Goal: Task Accomplishment & Management: Manage account settings

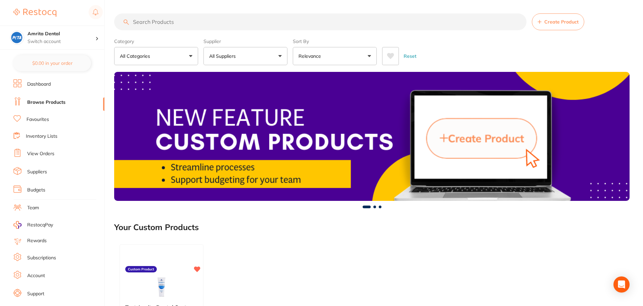
click at [237, 63] on button "All Suppliers" at bounding box center [246, 56] width 84 height 18
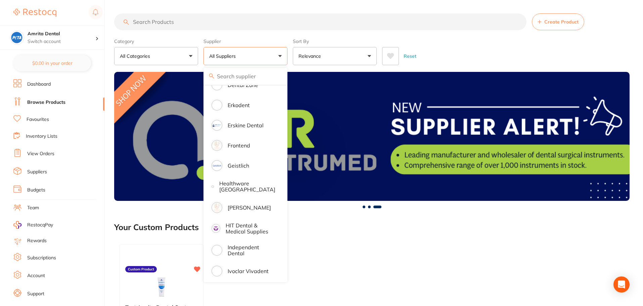
scroll to position [364, 0]
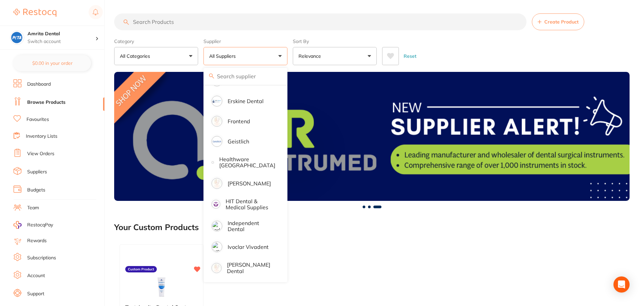
click at [247, 219] on li "Independent Dental" at bounding box center [245, 226] width 79 height 20
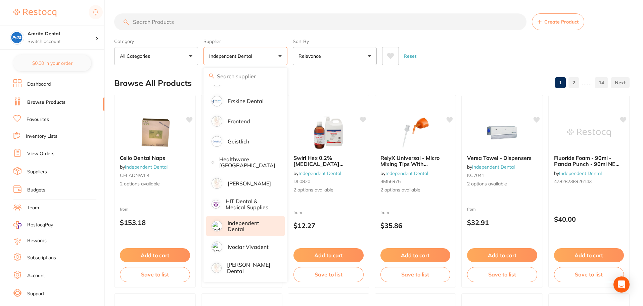
click at [292, 53] on div "Category All Categories All Categories articulating burs crown & bridge disposa…" at bounding box center [372, 51] width 516 height 30
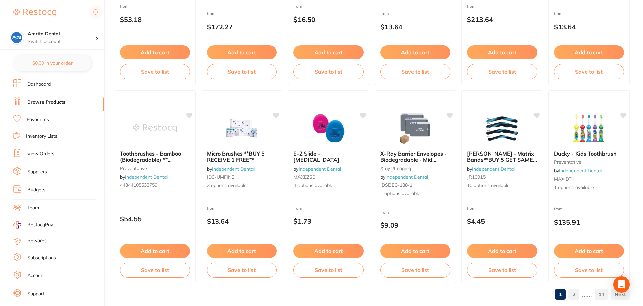
scroll to position [1605, 0]
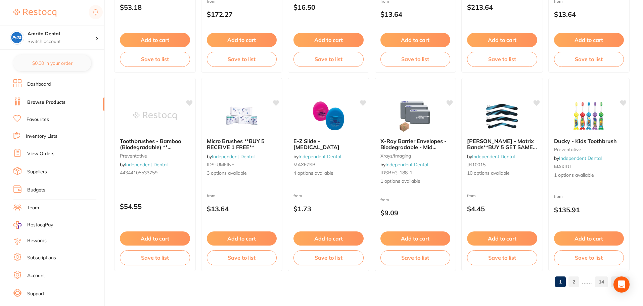
click at [605, 280] on link "14" at bounding box center [601, 281] width 13 height 13
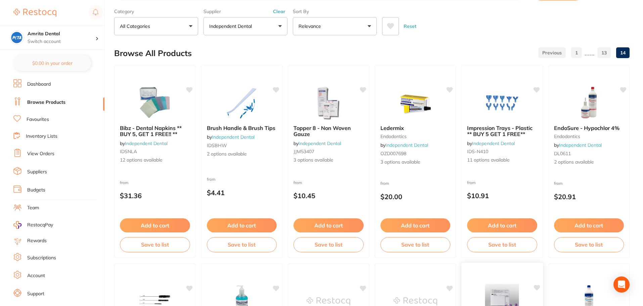
scroll to position [0, 0]
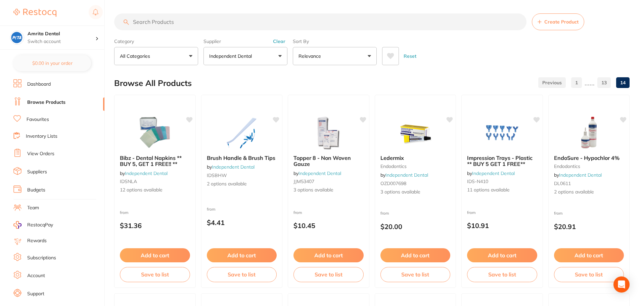
click at [575, 83] on link "1" at bounding box center [576, 82] width 11 height 13
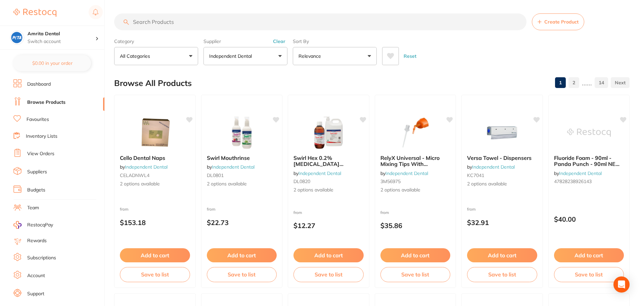
drag, startPoint x: 181, startPoint y: 202, endPoint x: 176, endPoint y: 202, distance: 5.4
click at [181, 202] on div "Cello Dental Naps by Independent Dental CELADNWL4 2 options available from $153…" at bounding box center [155, 191] width 82 height 193
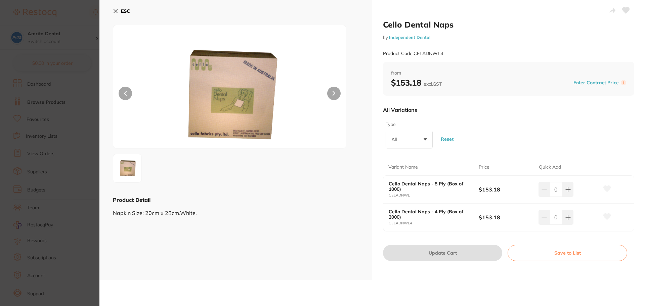
click at [27, 152] on section "Cello Dental Naps by Independent Dental Product Code: CELADNWL4 ESC Product Det…" at bounding box center [322, 153] width 645 height 306
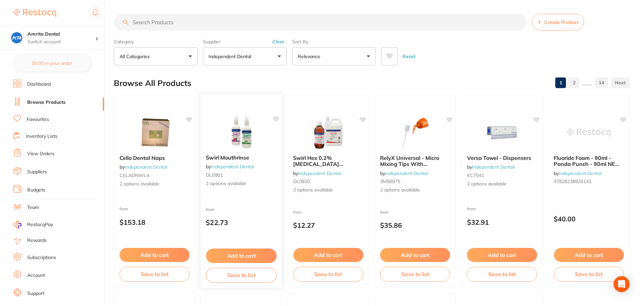
scroll to position [1, 0]
click at [263, 205] on div "from $22.73" at bounding box center [242, 217] width 82 height 24
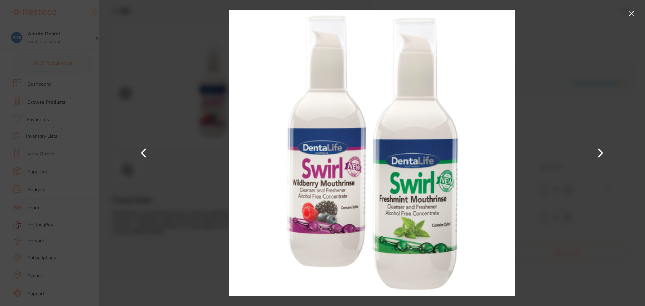
click at [68, 178] on section "Swirl Mouthrinse by Independent Dental Product Code: DL0801 ESC Product Detail …" at bounding box center [322, 153] width 645 height 306
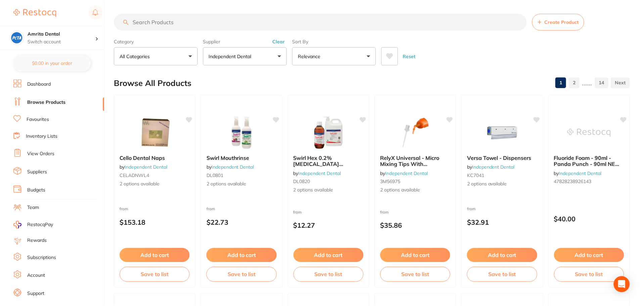
scroll to position [1, 0]
click at [338, 201] on div "Swirl Hex 0.2% [MEDICAL_DATA] [MEDICAL_DATA] by Independent Dental DL0820 2 opt…" at bounding box center [329, 190] width 82 height 195
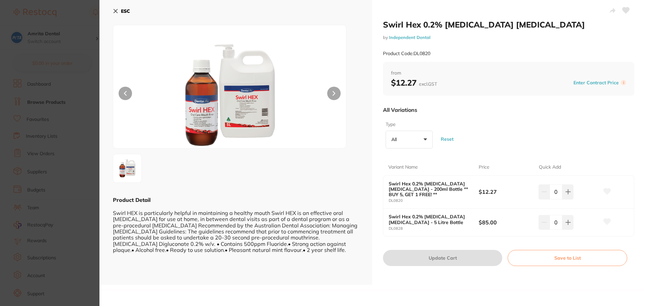
click at [72, 160] on section "Swirl Hex 0.2% [MEDICAL_DATA] [MEDICAL_DATA] by Independent Dental Product Code…" at bounding box center [322, 153] width 645 height 306
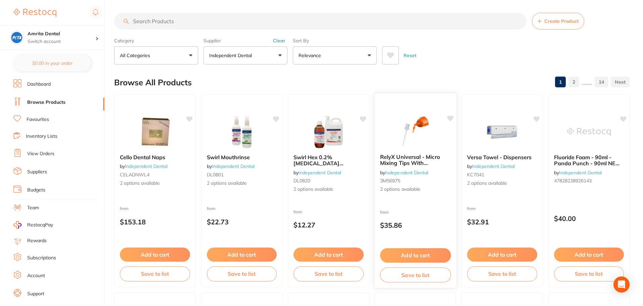
click at [428, 213] on div "from $35.86" at bounding box center [416, 220] width 82 height 24
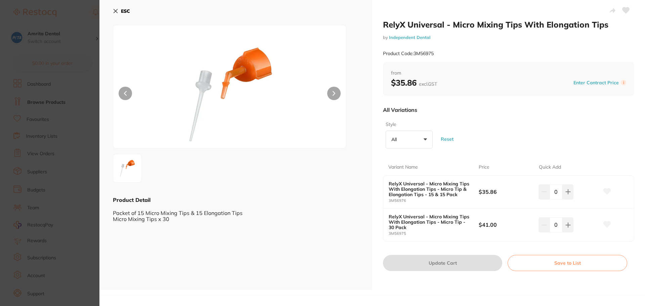
click at [73, 173] on section "RelyX Universal - Micro Mixing Tips With Elongation Tips by Independent Dental …" at bounding box center [322, 153] width 645 height 306
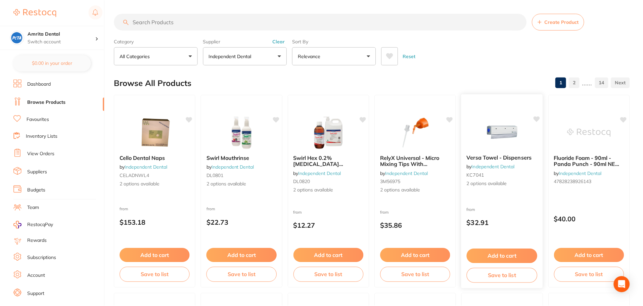
scroll to position [1, 0]
click at [524, 207] on div "from $32.91" at bounding box center [503, 217] width 82 height 24
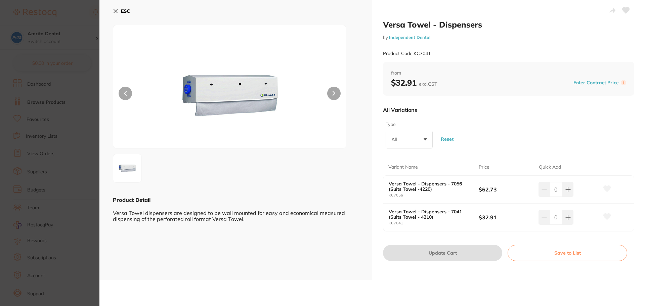
click at [67, 150] on section "Versa Towel - Dispensers by Independent Dental Product Code: KC7041 ESC Product…" at bounding box center [322, 153] width 645 height 306
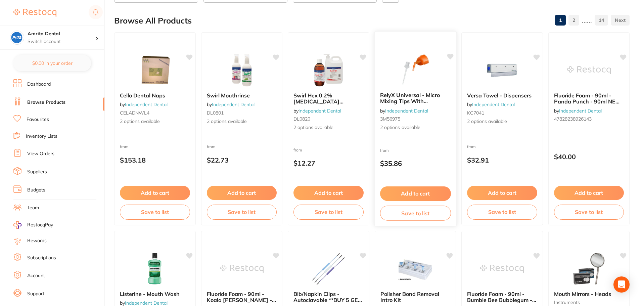
scroll to position [135, 0]
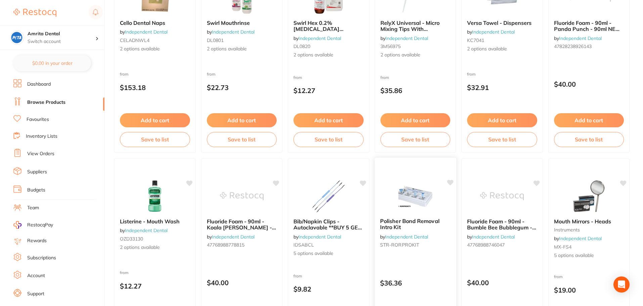
click at [420, 204] on img at bounding box center [415, 196] width 44 height 34
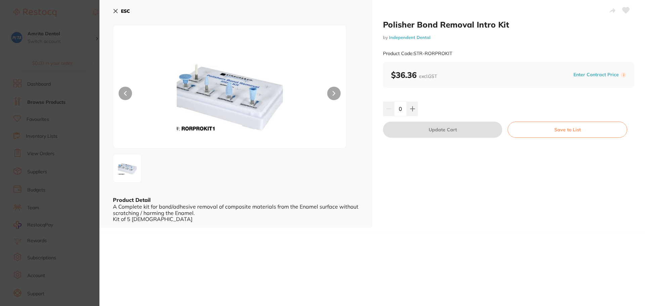
click at [40, 114] on section "Polisher Bond Removal Intro Kit by Independent Dental Product Code: STR-RORPROK…" at bounding box center [322, 153] width 645 height 306
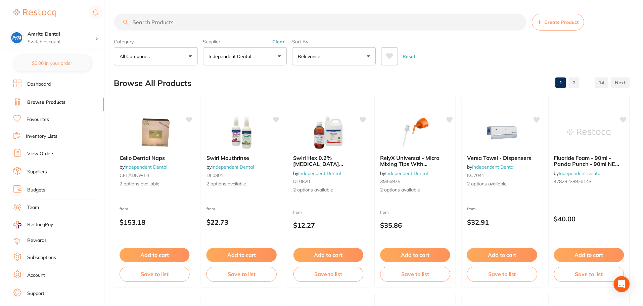
scroll to position [135, 0]
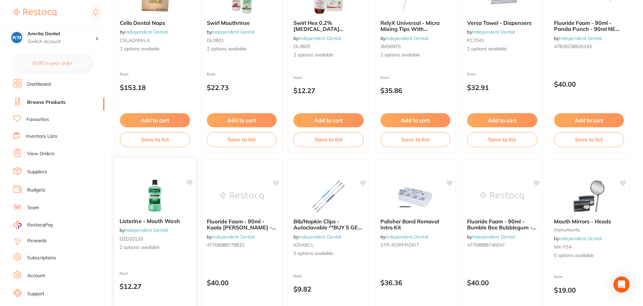
click at [122, 210] on div at bounding box center [155, 196] width 82 height 34
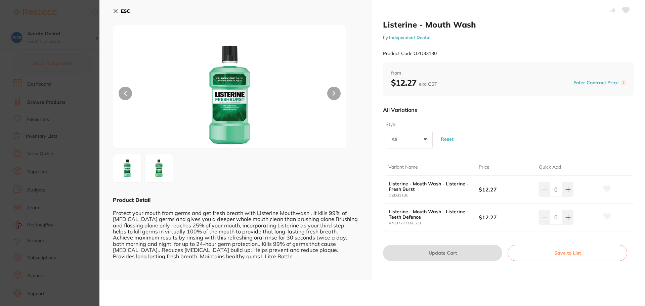
click at [42, 98] on section "Listerine - Mouth Wash by Independent Dental Product Code: OZD33130 ESC Product…" at bounding box center [322, 153] width 645 height 306
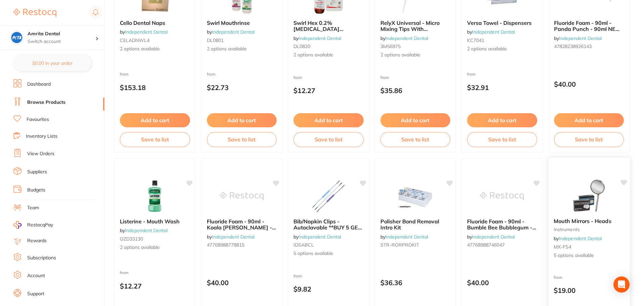
scroll to position [202, 0]
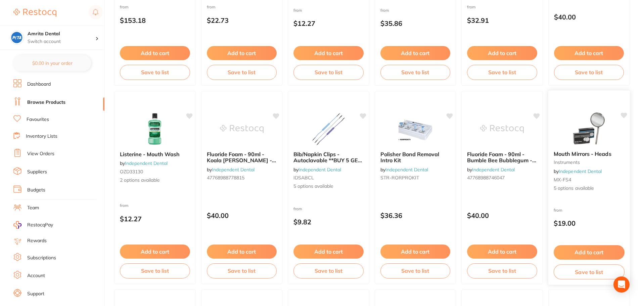
click at [559, 141] on div at bounding box center [589, 129] width 82 height 34
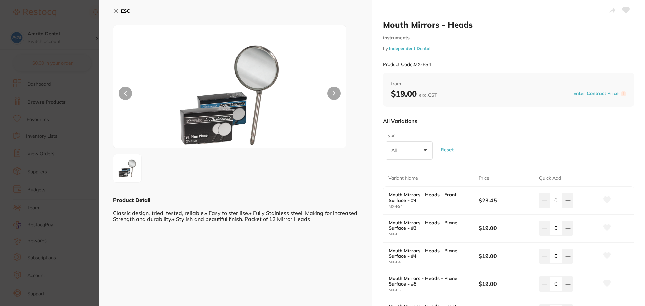
click at [68, 114] on section "Mouth Mirrors - Heads instruments by Independent Dental Product Code: MX-FS4 ES…" at bounding box center [322, 153] width 645 height 306
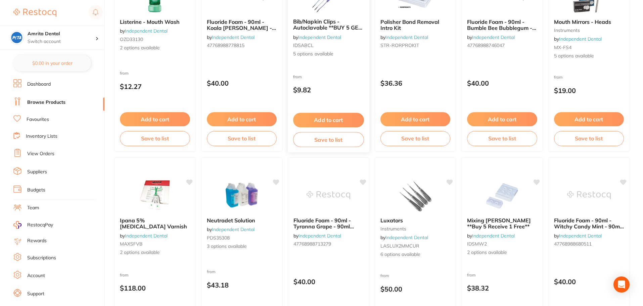
scroll to position [404, 0]
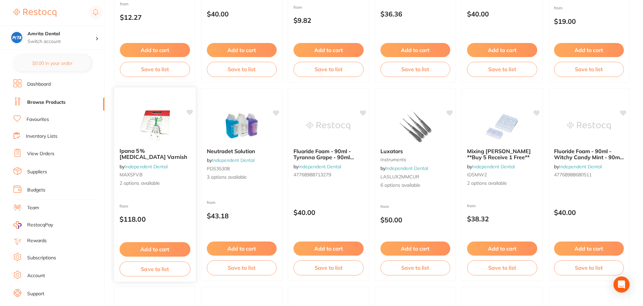
click at [179, 129] on div at bounding box center [155, 126] width 82 height 34
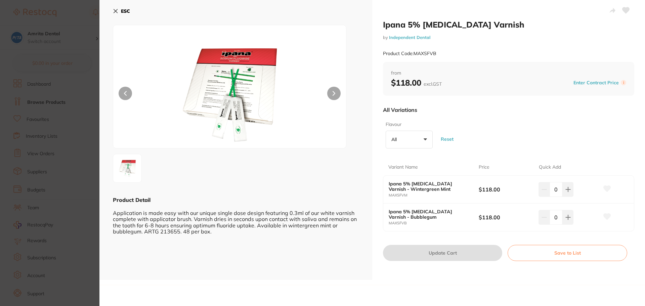
click at [64, 91] on section "Ipana 5% [MEDICAL_DATA] Varnish by Independent Dental Product Code: MAXSFVB ESC…" at bounding box center [322, 153] width 645 height 306
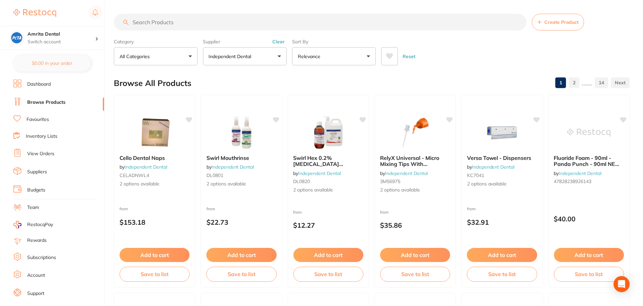
scroll to position [404, 0]
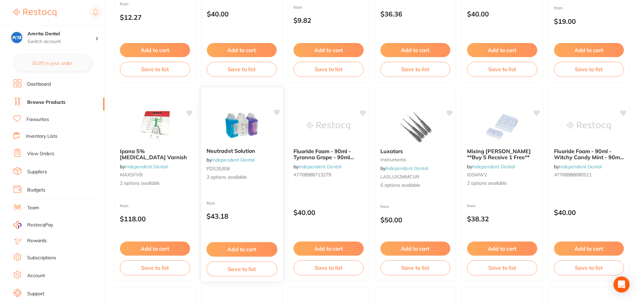
click at [242, 137] on img at bounding box center [242, 126] width 44 height 34
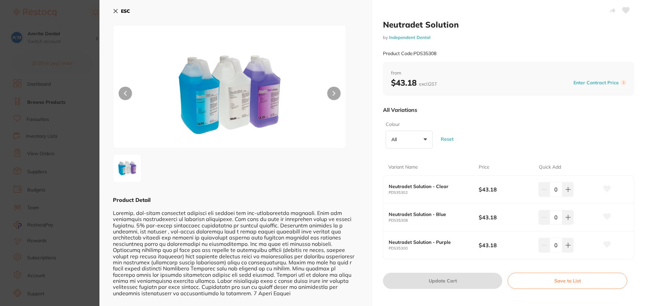
click at [77, 108] on section "Neutradet Solution by Independent Dental Product Code: PDS35308 ESC Product Det…" at bounding box center [322, 153] width 645 height 306
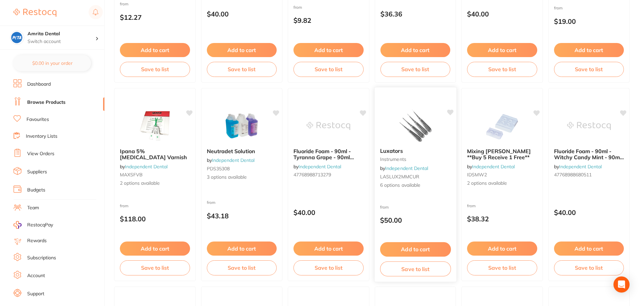
scroll to position [437, 0]
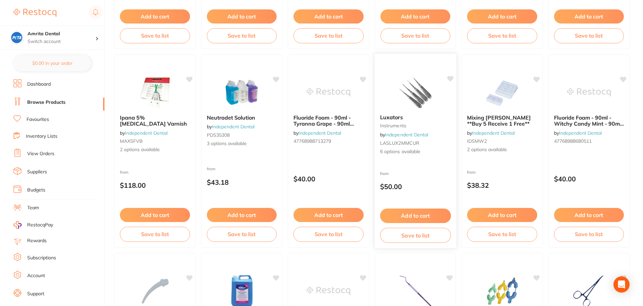
click at [421, 112] on div "Luxators instruments by Independent Dental LASLUX2MMCUR 6 options available" at bounding box center [416, 135] width 82 height 52
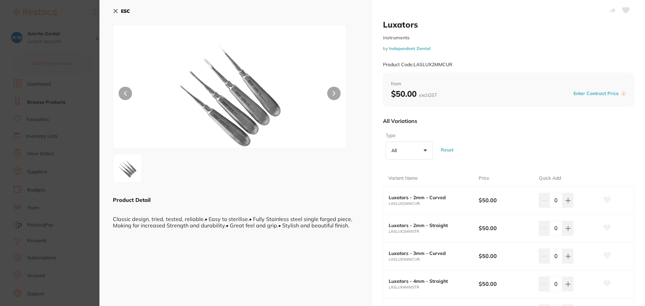
click at [62, 92] on section "Luxators instruments by Independent Dental Product Code: LASLUX2MMCUR ESC Produ…" at bounding box center [322, 153] width 645 height 306
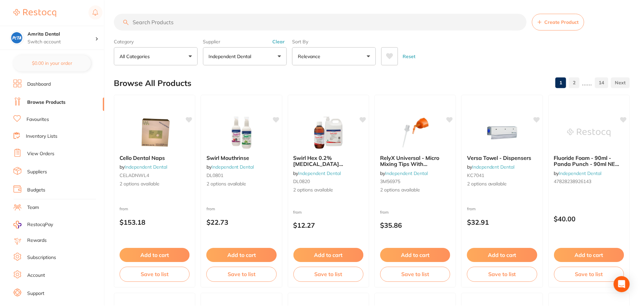
scroll to position [437, 0]
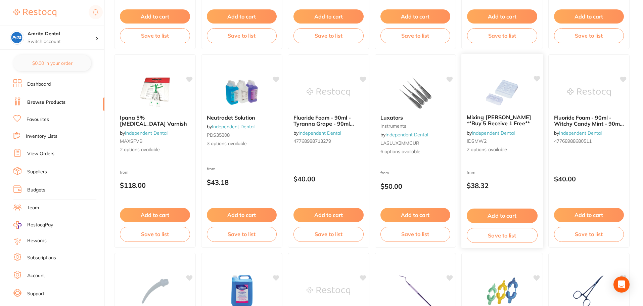
click at [520, 86] on img at bounding box center [502, 92] width 44 height 34
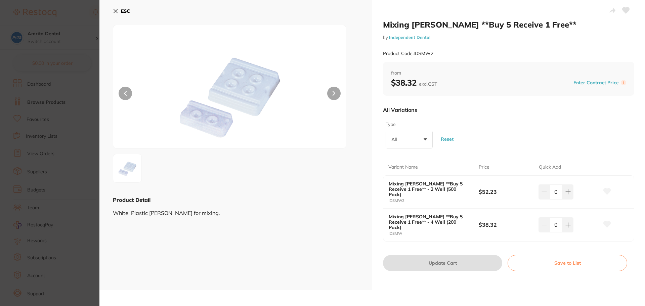
click at [52, 109] on section "Mixing [PERSON_NAME] **Buy 5 Receive 1 Free** by Independent Dental Product Cod…" at bounding box center [322, 153] width 645 height 306
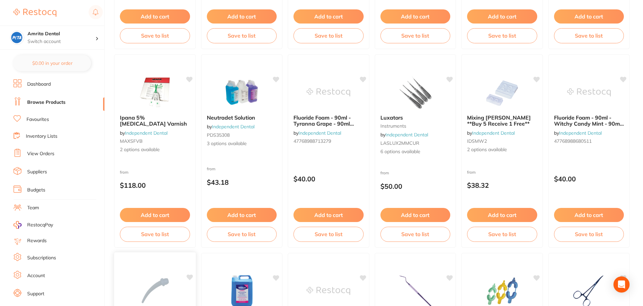
scroll to position [572, 0]
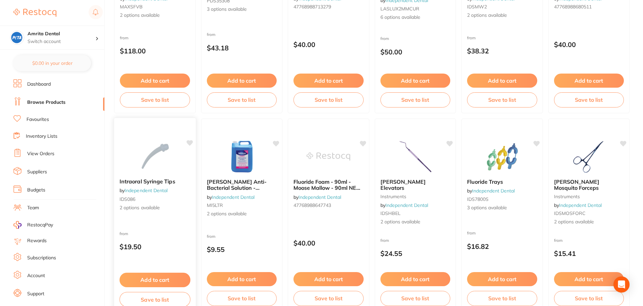
click at [168, 160] on img at bounding box center [155, 156] width 44 height 34
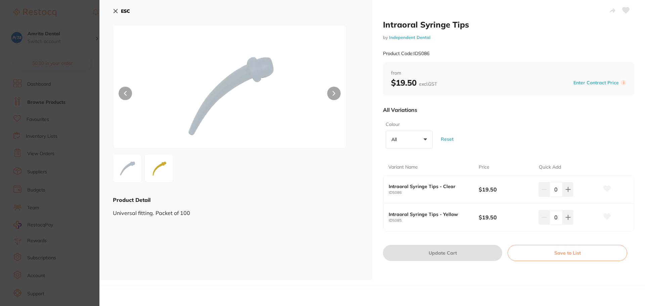
click at [169, 168] on img at bounding box center [159, 168] width 24 height 24
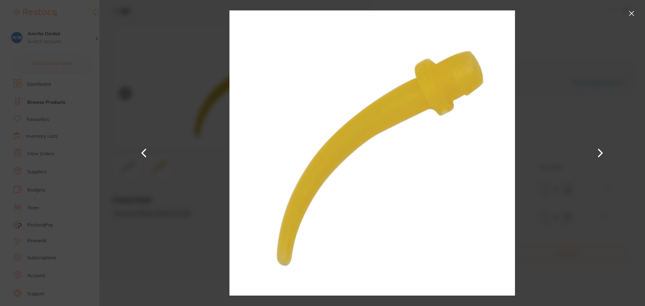
click at [169, 168] on div at bounding box center [372, 153] width 546 height 306
click at [631, 14] on button at bounding box center [631, 13] width 11 height 11
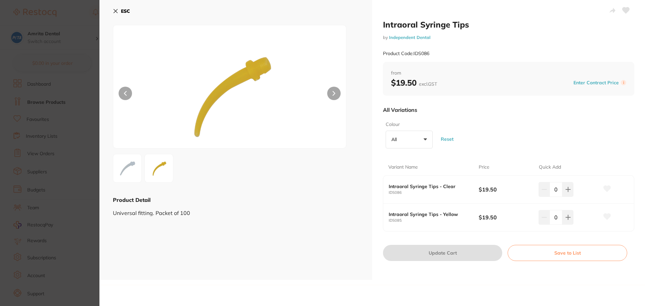
click at [129, 171] on img at bounding box center [127, 168] width 24 height 24
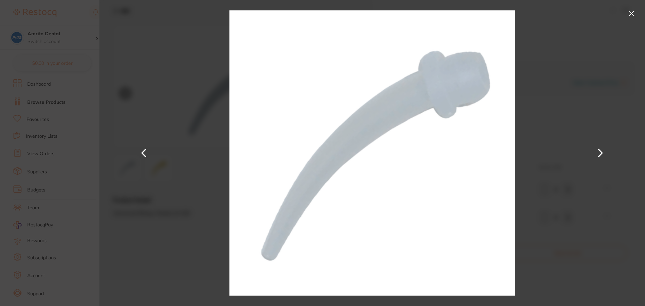
click at [44, 156] on section "Intraoral Syringe Tips by Independent Dental Product Code: IDS086 ESC Product D…" at bounding box center [322, 153] width 645 height 306
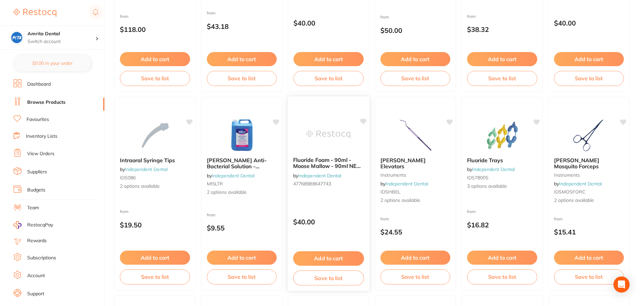
scroll to position [605, 0]
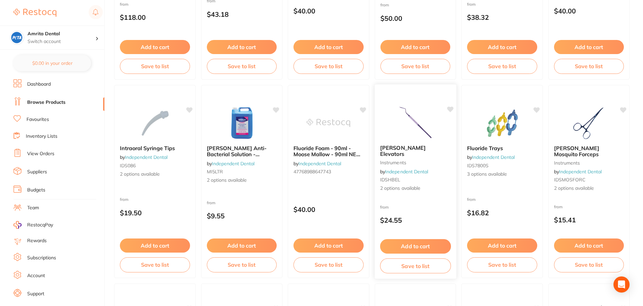
click at [416, 138] on img at bounding box center [415, 122] width 44 height 34
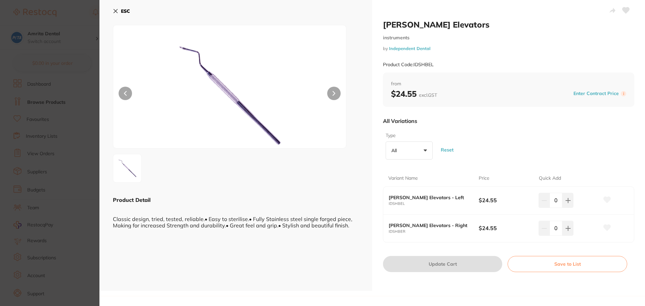
click at [67, 126] on section "[PERSON_NAME] Elevators instruments by Independent Dental Product Code: IDSHBEL…" at bounding box center [322, 153] width 645 height 306
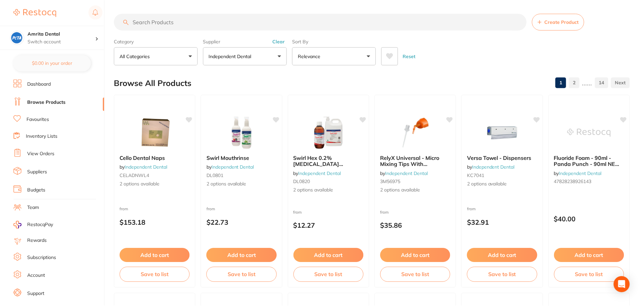
scroll to position [605, 0]
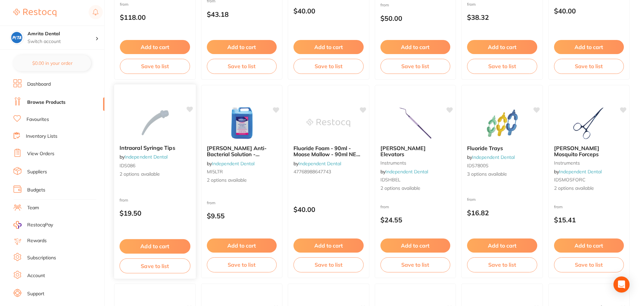
click at [167, 120] on img at bounding box center [155, 122] width 44 height 34
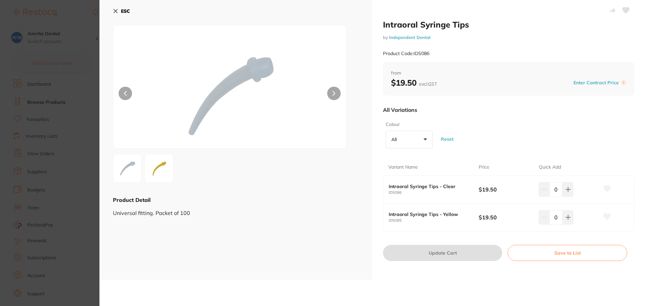
click at [222, 111] on img at bounding box center [230, 95] width 140 height 106
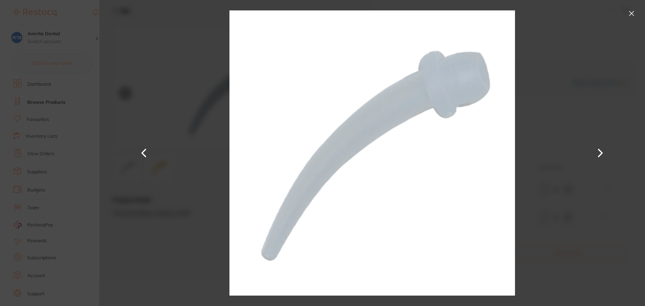
click at [51, 123] on section "Intraoral Syringe Tips by Independent Dental Product Code: IDS086 ESC Product D…" at bounding box center [322, 153] width 645 height 306
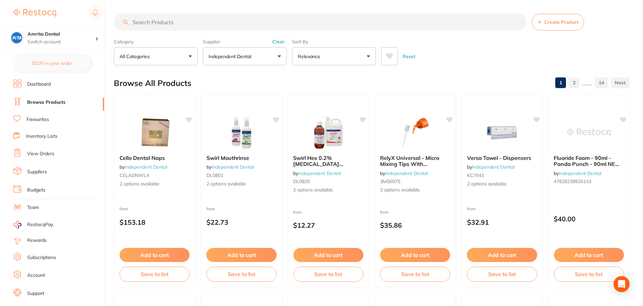
scroll to position [605, 0]
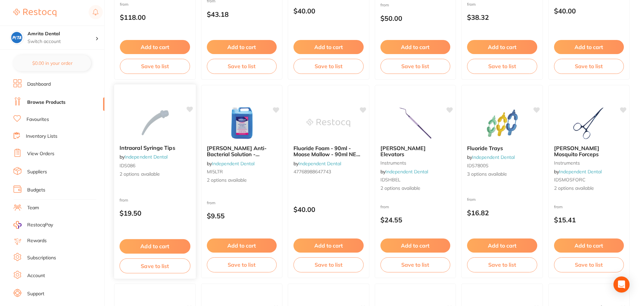
click at [164, 127] on img at bounding box center [155, 122] width 44 height 34
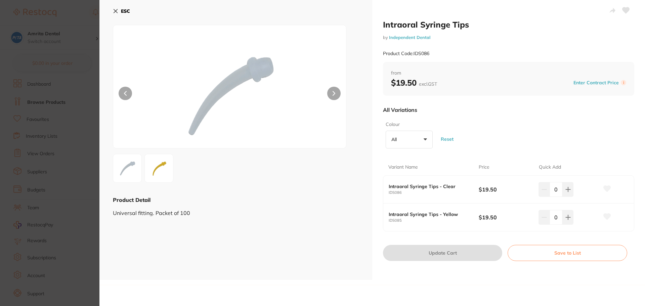
drag, startPoint x: 76, startPoint y: 85, endPoint x: 84, endPoint y: 96, distance: 13.8
click at [76, 85] on section "Intraoral Syringe Tips by Independent Dental Product Code: IDS086 ESC Product D…" at bounding box center [322, 153] width 645 height 306
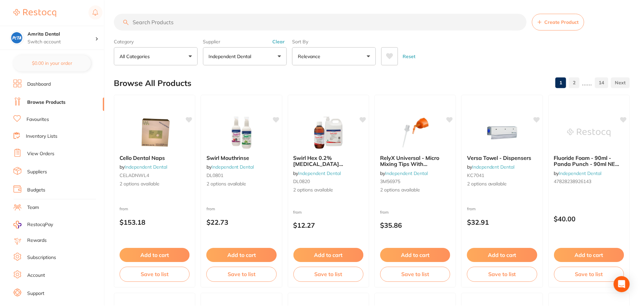
scroll to position [605, 0]
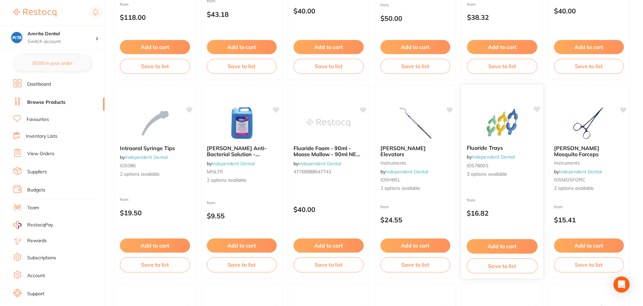
click at [486, 133] on img at bounding box center [502, 122] width 44 height 34
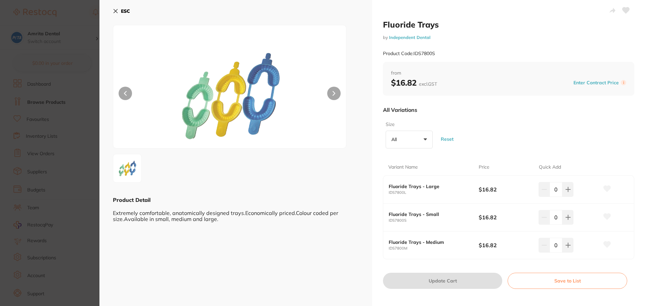
drag, startPoint x: 51, startPoint y: 79, endPoint x: 321, endPoint y: 177, distance: 286.7
click at [51, 79] on section "Fluoride Trays by Independent Dental Product Code: IDS7800S ESC Product Detail …" at bounding box center [322, 153] width 645 height 306
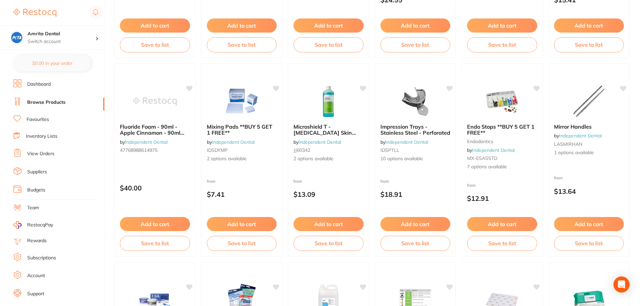
scroll to position [840, 0]
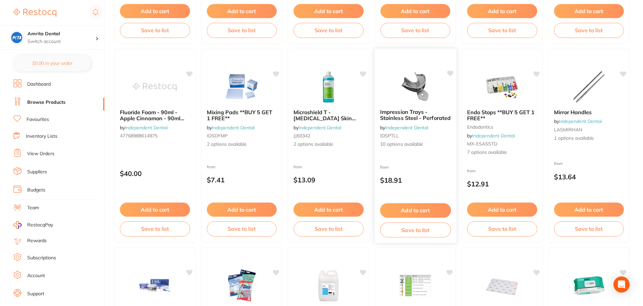
click at [427, 86] on img at bounding box center [415, 87] width 44 height 34
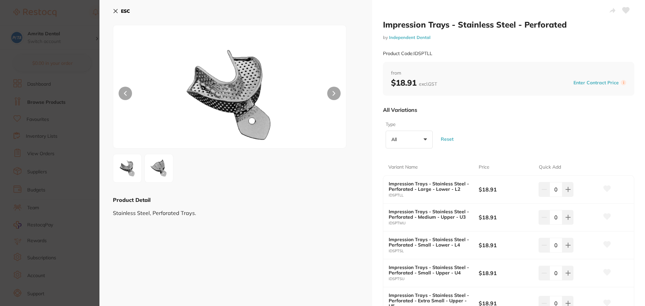
click at [156, 174] on img at bounding box center [159, 168] width 24 height 24
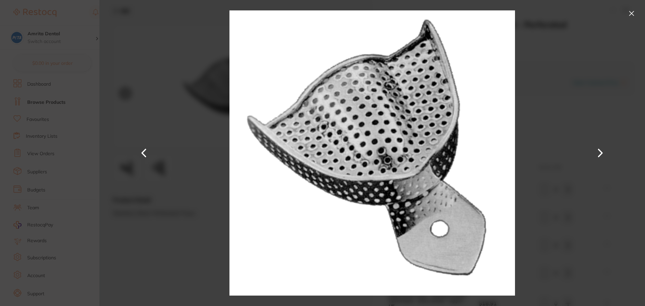
click at [602, 156] on button at bounding box center [600, 153] width 16 height 153
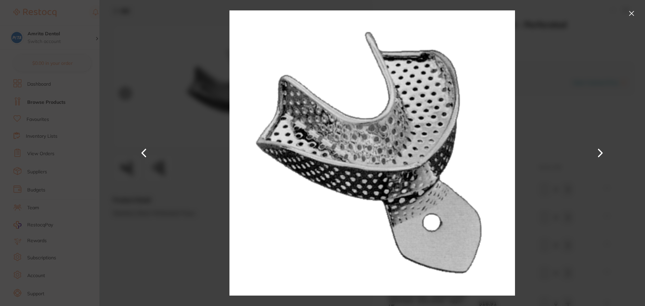
click at [76, 137] on section "Impression Trays - Stainless Steel - Perforated by Independent Dental Product C…" at bounding box center [322, 153] width 645 height 306
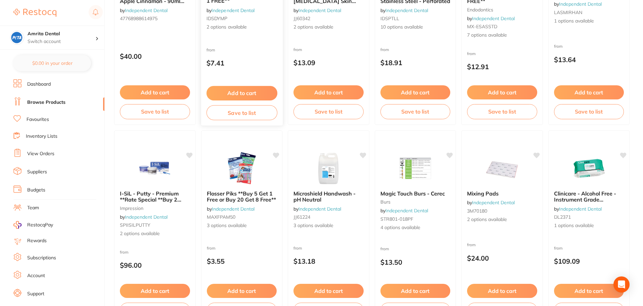
scroll to position [974, 0]
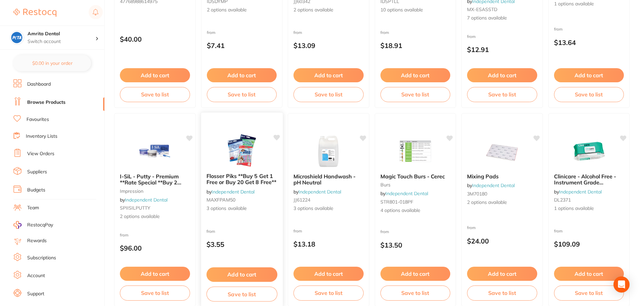
click at [248, 157] on img at bounding box center [242, 151] width 44 height 34
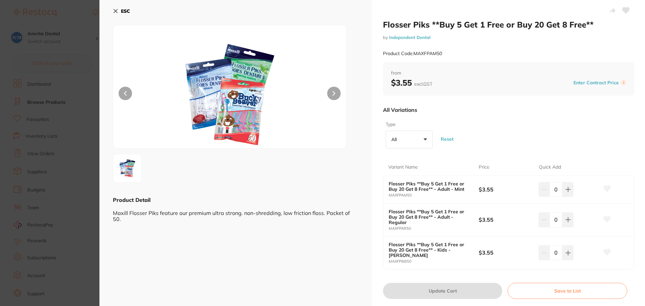
click at [16, 85] on section "Flosser Piks **Buy 5 Get 1 Free or Buy 20 Get 8 Free** by Independent Dental Pr…" at bounding box center [322, 153] width 645 height 306
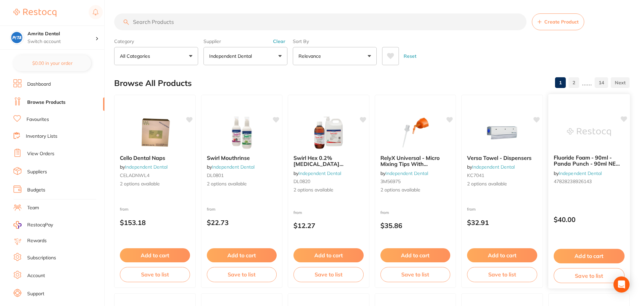
click at [608, 134] on img at bounding box center [589, 132] width 44 height 34
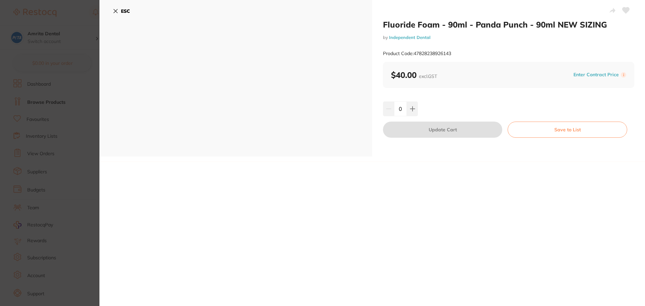
click at [68, 127] on section "Fluoride Foam - 90ml - Panda Punch - 90ml NEW SIZING by Independent Dental Prod…" at bounding box center [322, 153] width 645 height 306
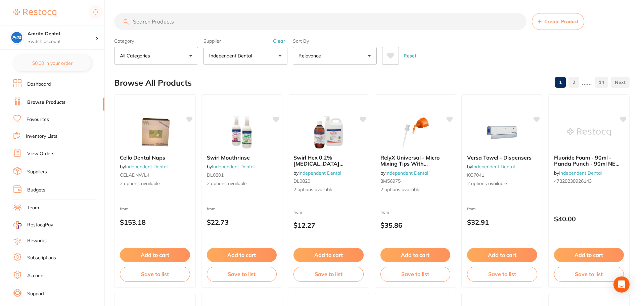
scroll to position [168, 0]
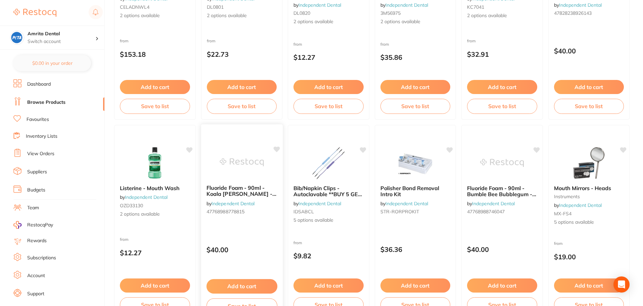
click at [238, 166] on img at bounding box center [242, 162] width 44 height 34
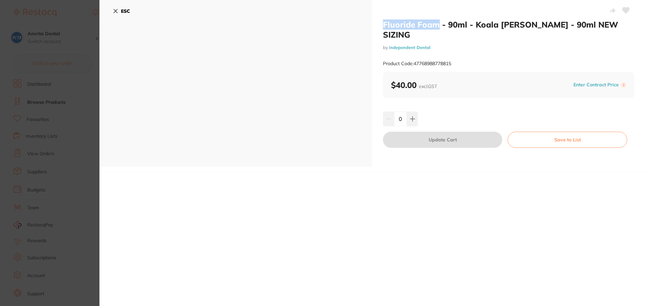
drag, startPoint x: 381, startPoint y: 25, endPoint x: 436, endPoint y: 27, distance: 54.8
click at [436, 27] on div "Fluoride Foam - 90ml - Koala [PERSON_NAME] - 90ml NEW SIZING by Independent Den…" at bounding box center [508, 83] width 273 height 167
copy h2 "Fluoride Foam"
click at [58, 68] on section "Fluoride Foam - 90ml - Koala [PERSON_NAME] - 90ml NEW SIZING by Independent Den…" at bounding box center [322, 153] width 645 height 306
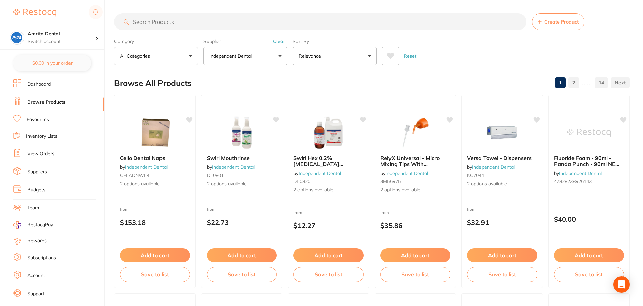
click at [215, 23] on input "search" at bounding box center [320, 21] width 413 height 17
paste input "Fluoride Foam"
type input "Fluoride Foam"
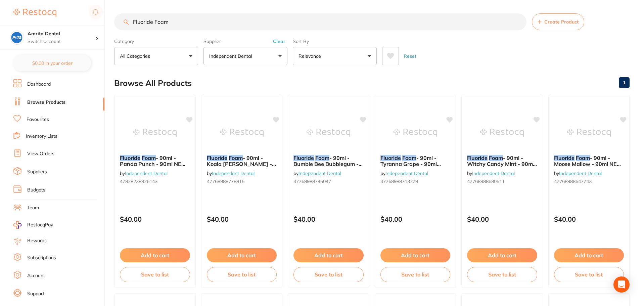
drag, startPoint x: 111, startPoint y: 22, endPoint x: 101, endPoint y: 22, distance: 9.7
click at [101, 22] on div "$14.00 Amrita Dental Switch account Amrita Dental Amrita Test 78 $0.00 in your …" at bounding box center [321, 153] width 643 height 306
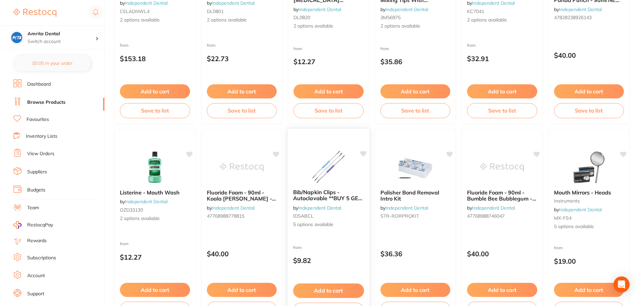
scroll to position [202, 0]
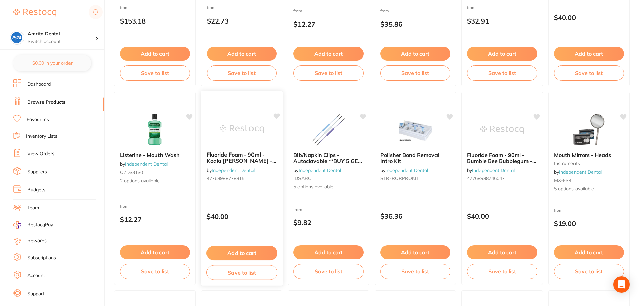
click at [221, 135] on img at bounding box center [242, 129] width 44 height 34
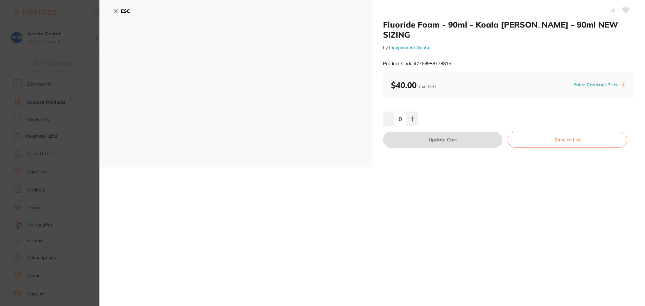
click at [40, 132] on section "Fluoride Foam - 90ml - Koala [PERSON_NAME] - 90ml NEW SIZING by Independent Den…" at bounding box center [322, 153] width 645 height 306
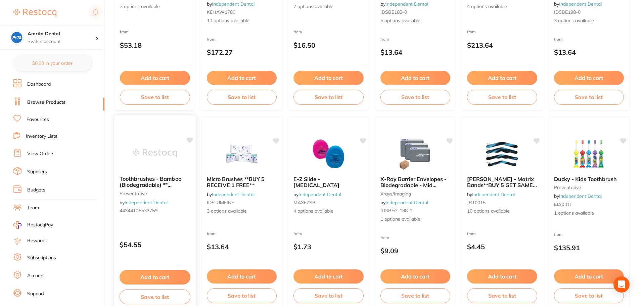
scroll to position [1579, 0]
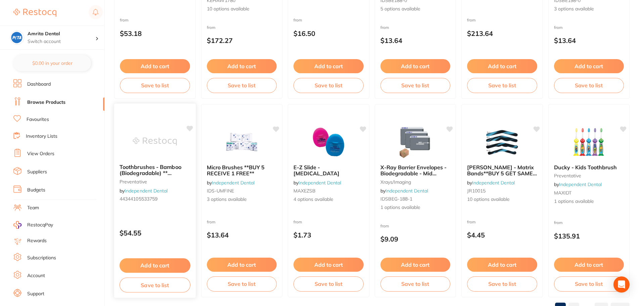
click at [170, 218] on div "Toothbrushes - Bamboo (Biodegradable) ** CLEARANCE **No - Orthodontic preventat…" at bounding box center [155, 200] width 82 height 195
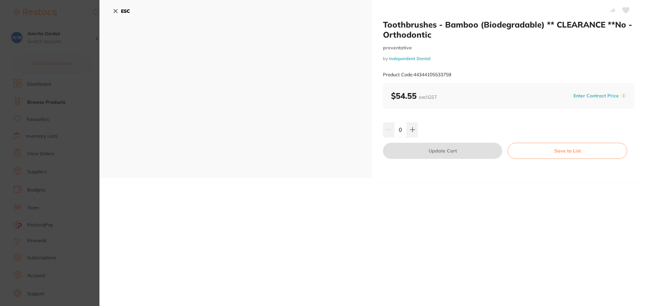
click at [56, 73] on section "Toothbrushes - Bamboo (Biodegradable) ** CLEARANCE **No - Orthodontic preventat…" at bounding box center [322, 153] width 645 height 306
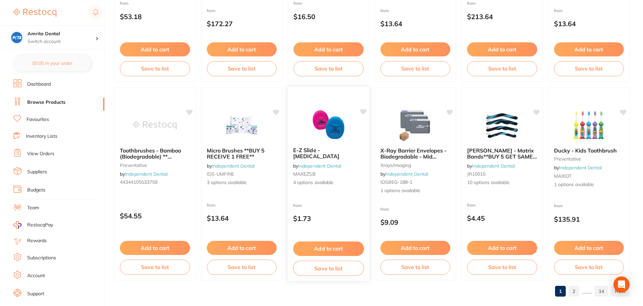
scroll to position [1605, 0]
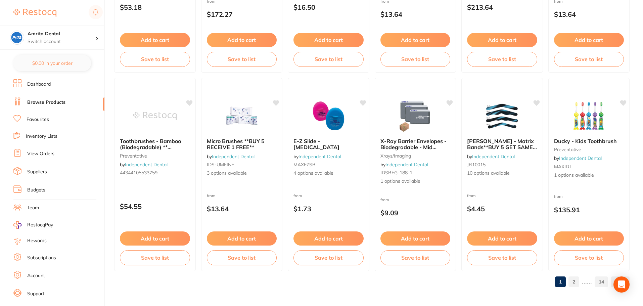
click at [573, 284] on link "2" at bounding box center [574, 281] width 11 height 13
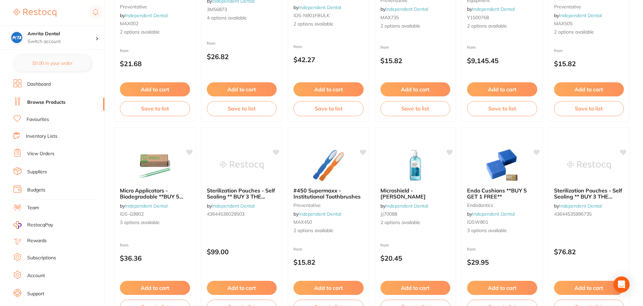
scroll to position [168, 0]
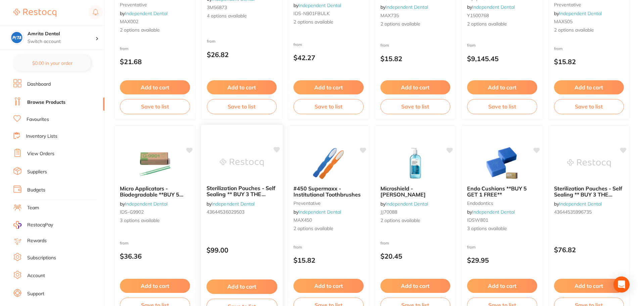
click at [229, 165] on img at bounding box center [242, 163] width 44 height 34
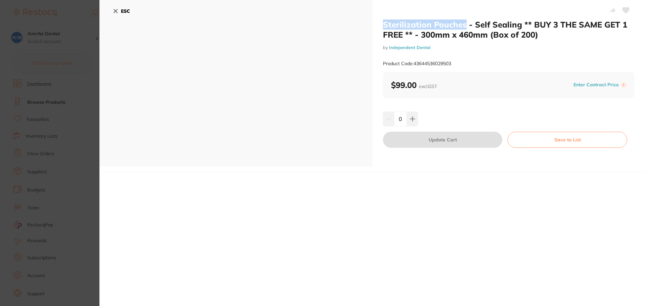
drag, startPoint x: 450, startPoint y: 20, endPoint x: 464, endPoint y: 22, distance: 13.5
click at [464, 22] on div "Sterilization Pouches - Self Sealing ** BUY 3 THE SAME GET 1 FREE ** - 300mm x …" at bounding box center [372, 83] width 546 height 167
copy div "Sterilization Pouches"
click at [77, 120] on section "Sterilization Pouches - Self Sealing ** BUY 3 THE SAME GET 1 FREE ** - 300mm x …" at bounding box center [322, 153] width 645 height 306
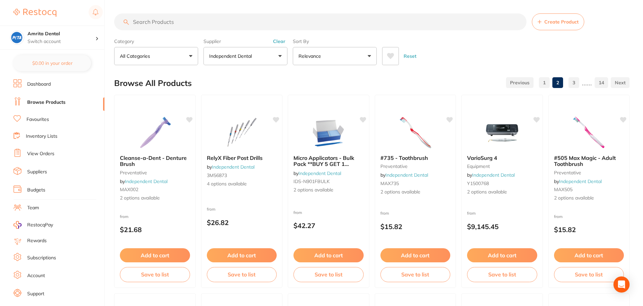
click at [181, 22] on input "search" at bounding box center [320, 21] width 413 height 17
paste input "Sterilization Pouches"
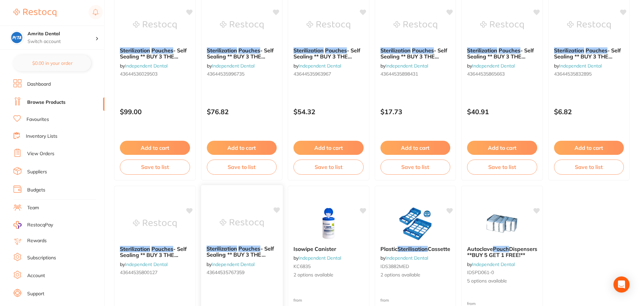
scroll to position [67, 0]
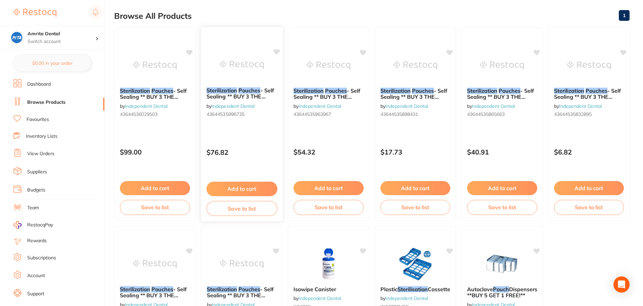
type input "Sterilization Pouches"
click at [259, 141] on div "Sterilization Pouches - Self Sealing ** BUY 3 THE SAME GET 1 FREE ** - 250mm x …" at bounding box center [242, 124] width 82 height 195
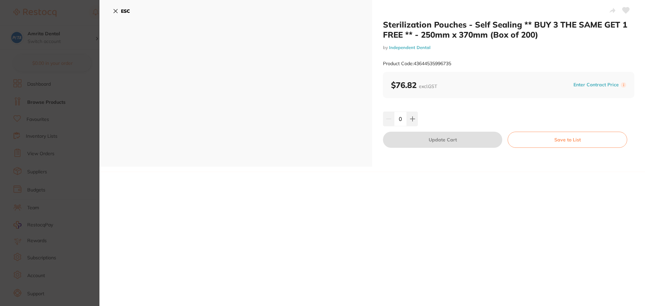
click at [74, 100] on section "Sterilization Pouches - Self Sealing ** BUY 3 THE SAME GET 1 FREE ** - 250mm x …" at bounding box center [322, 153] width 645 height 306
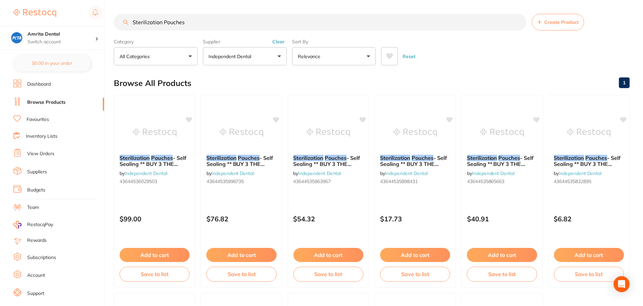
scroll to position [67, 0]
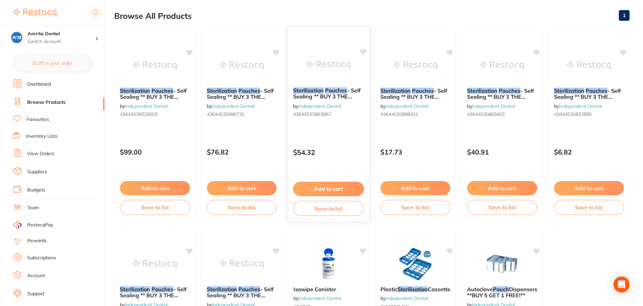
click at [351, 132] on div "Sterilization Pouches - Self Sealing ** BUY 3 THE SAME GET 1 FREE ** - 190mm x …" at bounding box center [329, 124] width 82 height 195
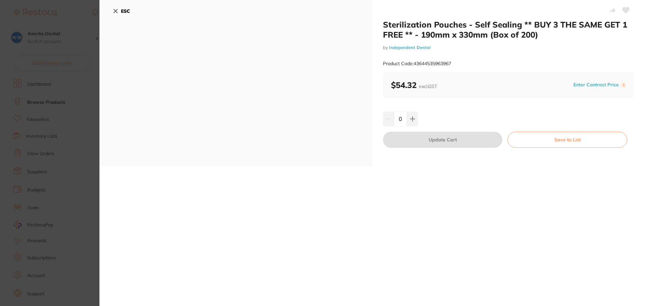
click at [42, 120] on section "Sterilization Pouches - Self Sealing ** BUY 3 THE SAME GET 1 FREE ** - 190mm x …" at bounding box center [322, 153] width 645 height 306
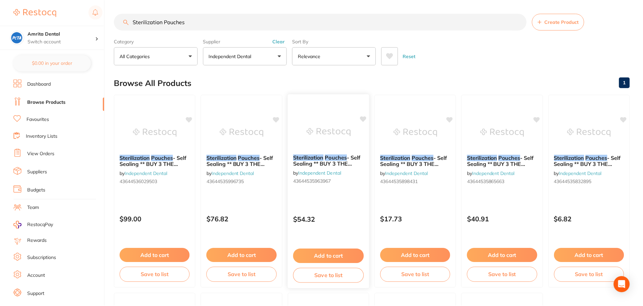
scroll to position [67, 0]
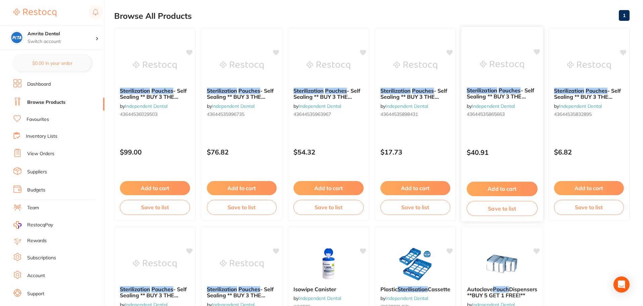
click at [527, 125] on div "Sterilization Pouches - Self Sealing ** BUY 3 THE SAME GET 1 FREE ** - 90mm x 2…" at bounding box center [502, 124] width 82 height 195
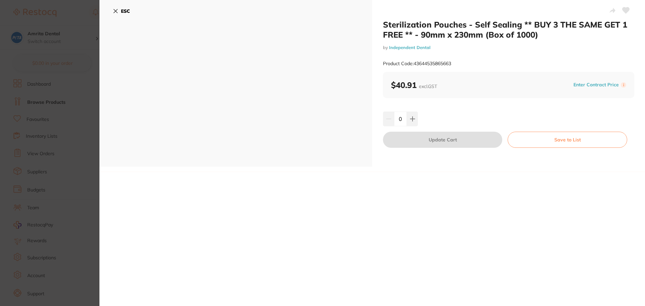
click at [74, 92] on section "Sterilization Pouches - Self Sealing ** BUY 3 THE SAME GET 1 FREE ** - 90mm x 2…" at bounding box center [322, 153] width 645 height 306
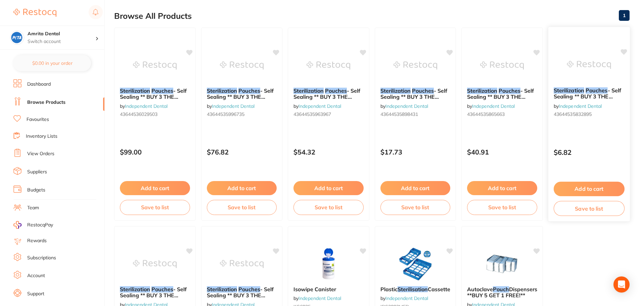
click at [612, 120] on div "Sterilization Pouches - Self Sealing ** BUY 3 THE SAME GET 1 FREE ** - 90mm x 1…" at bounding box center [589, 103] width 82 height 43
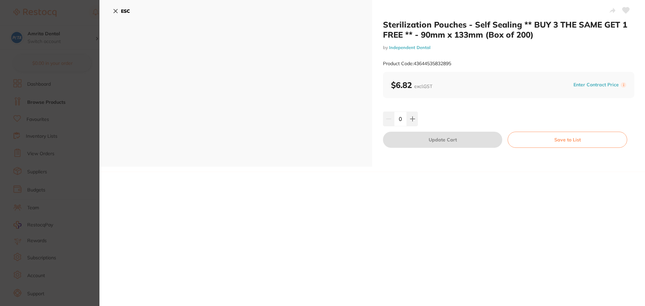
click at [82, 63] on section "Sterilization Pouches - Self Sealing ** BUY 3 THE SAME GET 1 FREE ** - 90mm x 1…" at bounding box center [322, 153] width 645 height 306
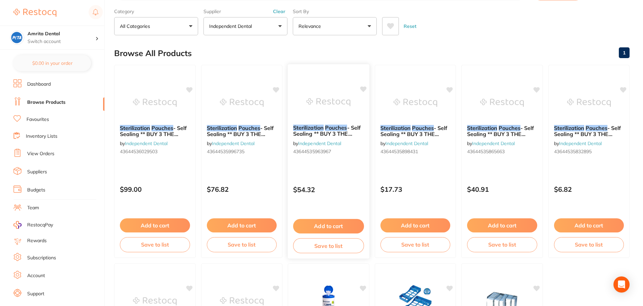
scroll to position [2, 0]
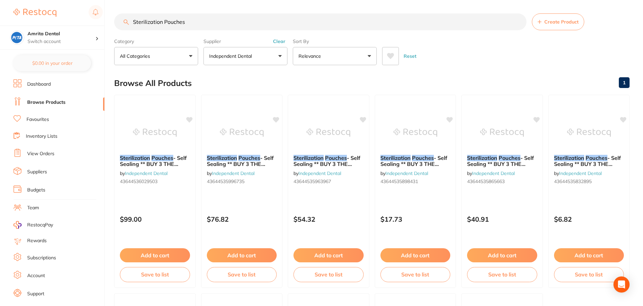
drag, startPoint x: 193, startPoint y: 22, endPoint x: 68, endPoint y: 21, distance: 124.6
click at [68, 21] on div "$14.00 Amrita Dental Switch account Amrita Dental Amrita Test 78 $0.00 in your …" at bounding box center [321, 153] width 643 height 306
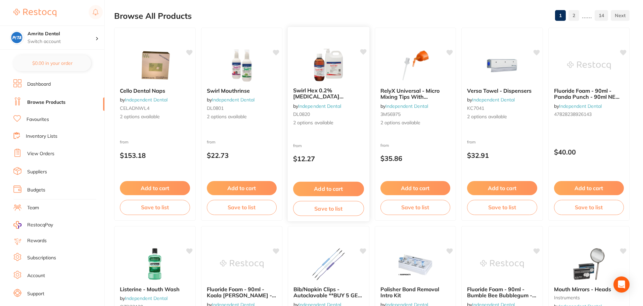
scroll to position [1, 0]
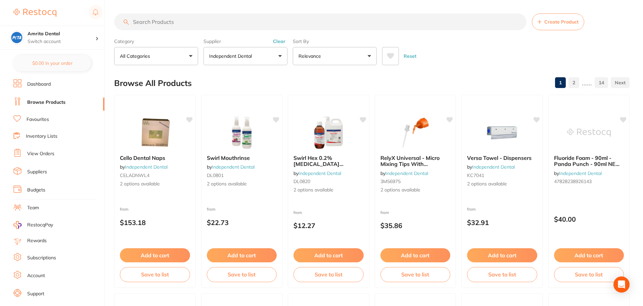
click at [323, 60] on button "Relevance" at bounding box center [335, 56] width 84 height 18
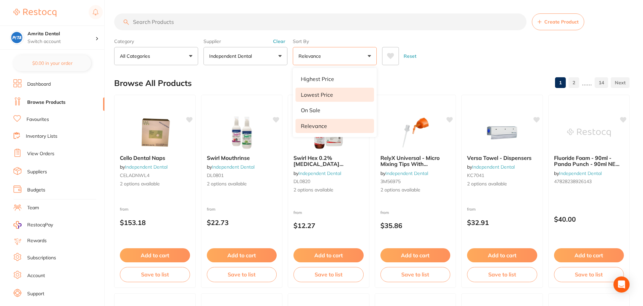
click at [329, 91] on li "Lowest Price" at bounding box center [335, 95] width 79 height 14
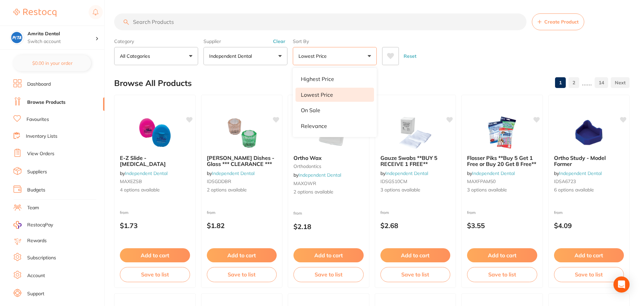
click at [446, 49] on div "Reset" at bounding box center [503, 54] width 242 height 24
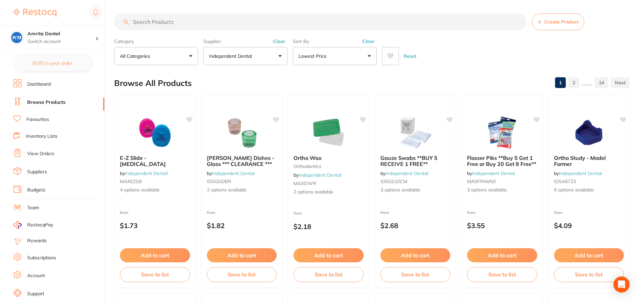
click at [45, 166] on ul "Dashboard Browse Products Favourites Inventory Lists View Orders Suppliers Budg…" at bounding box center [58, 195] width 91 height 232
click at [45, 170] on link "Suppliers" at bounding box center [37, 172] width 20 height 7
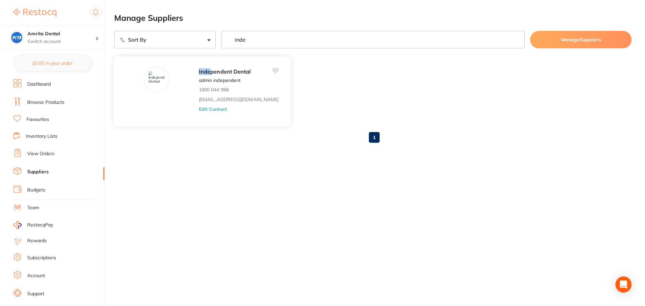
type input "inde"
click at [212, 106] on button "Edit Contact" at bounding box center [213, 108] width 28 height 5
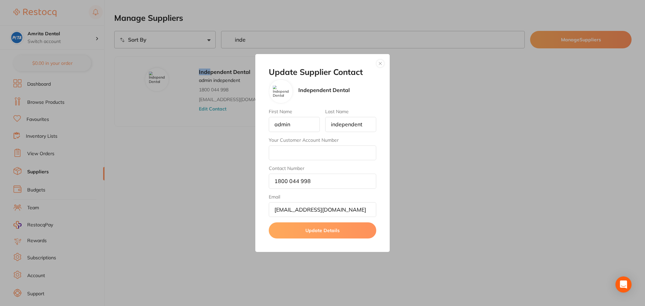
click at [195, 188] on div "Update Supplier Contact Independent Dental First Name admin Last Name independe…" at bounding box center [322, 153] width 645 height 306
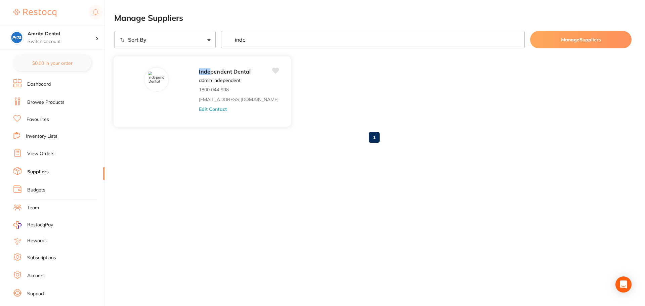
click at [210, 112] on button "Edit Contact" at bounding box center [213, 108] width 28 height 5
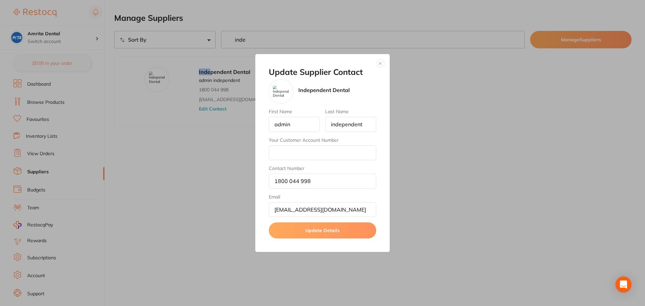
click at [381, 67] on button "button" at bounding box center [380, 63] width 8 height 8
